Goal: Information Seeking & Learning: Understand process/instructions

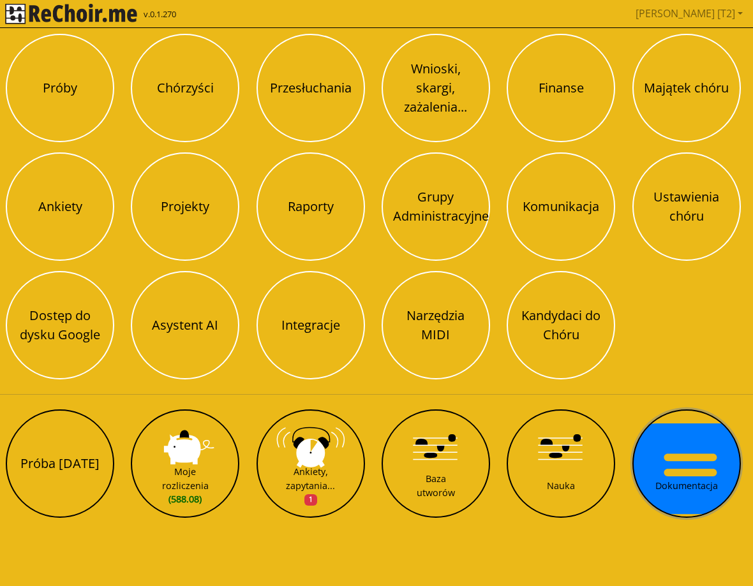
click at [690, 457] on button "Dokumentacja" at bounding box center [686, 463] width 108 height 108
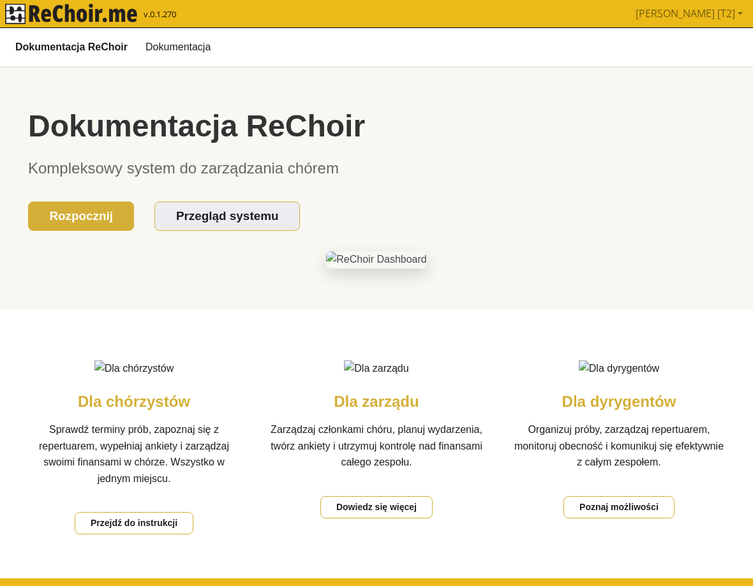
click at [206, 223] on link "Przegląd systemu" at bounding box center [226, 216] width 145 height 30
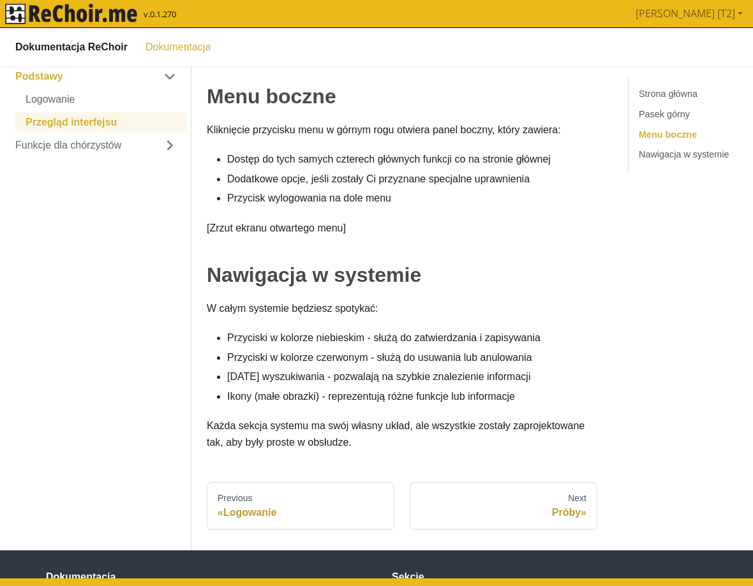
scroll to position [515, 0]
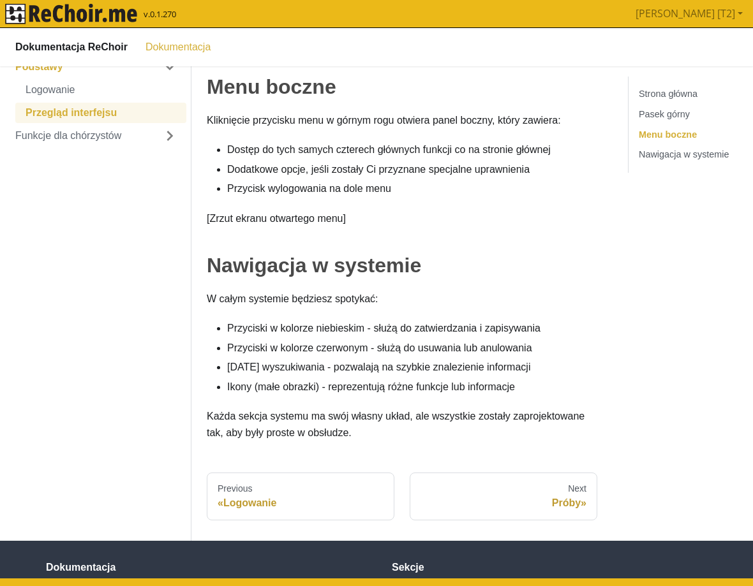
click at [565, 508] on div "Próby »" at bounding box center [503, 502] width 166 height 13
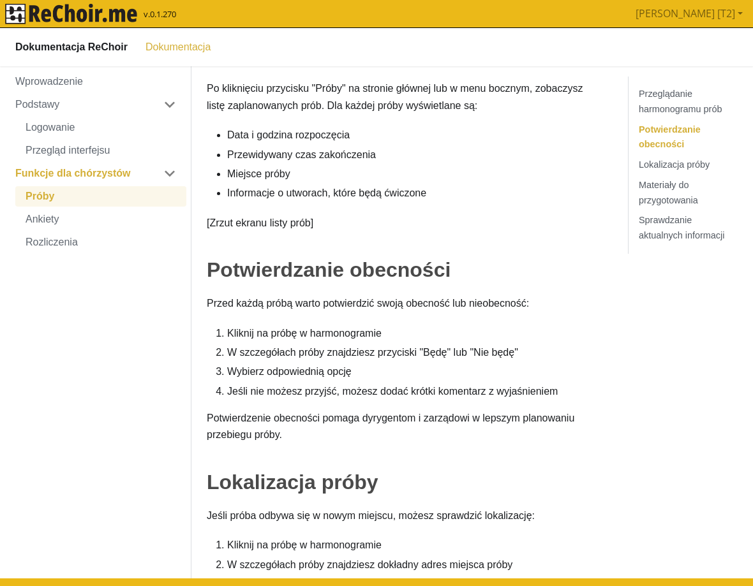
scroll to position [136, 0]
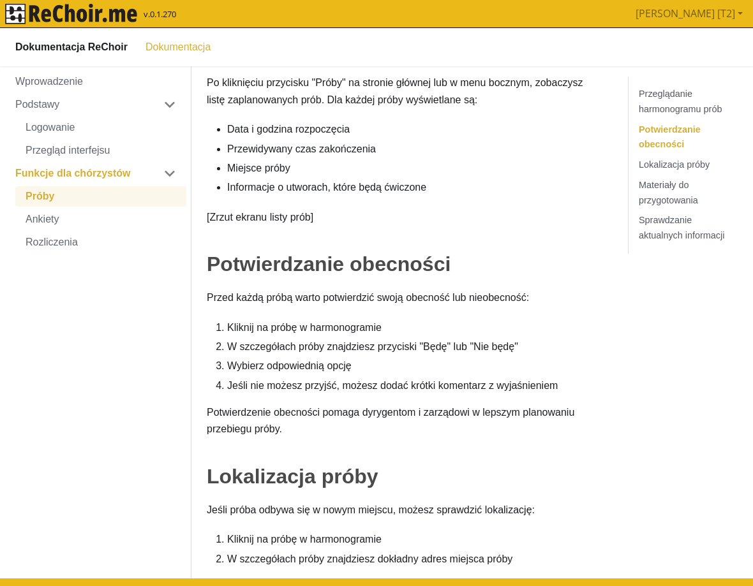
click at [663, 198] on link "Materiały do przygotowania" at bounding box center [667, 192] width 59 height 26
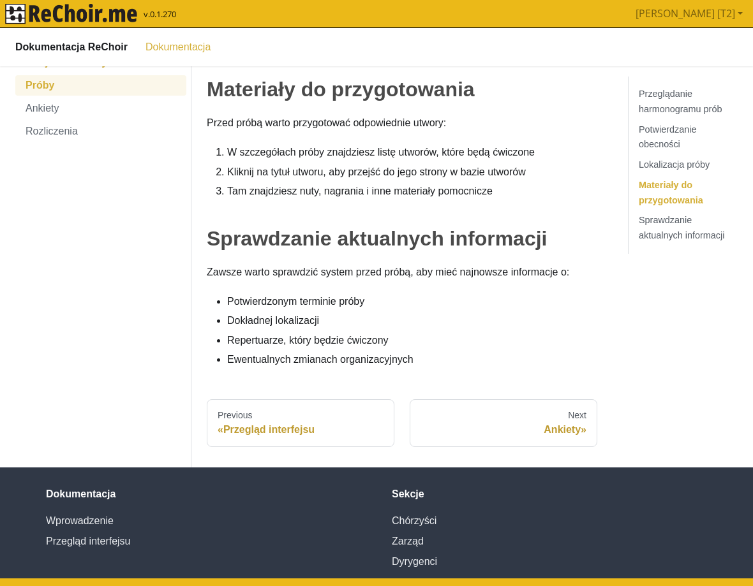
click at [675, 236] on link "Sprawdzanie aktualnych informacji" at bounding box center [680, 227] width 85 height 26
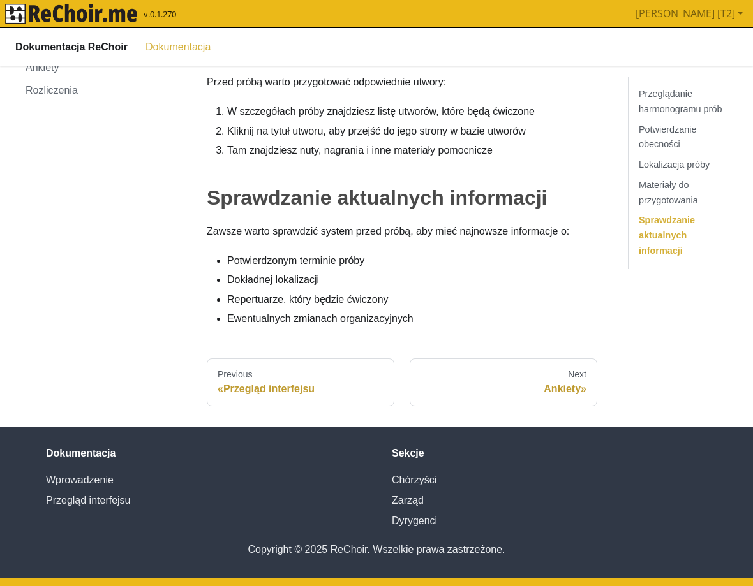
scroll to position [4, 0]
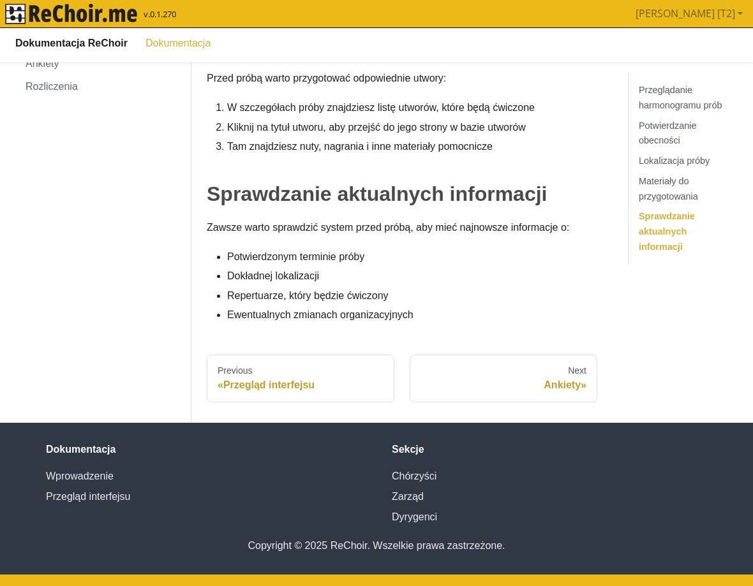
click at [680, 163] on link "Lokalizacja próby" at bounding box center [673, 160] width 71 height 10
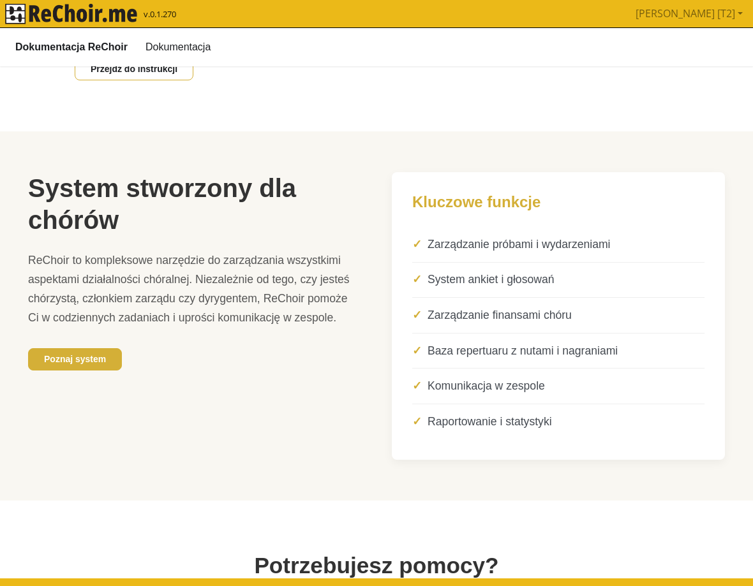
scroll to position [0, 0]
